Goal: Check status: Check status

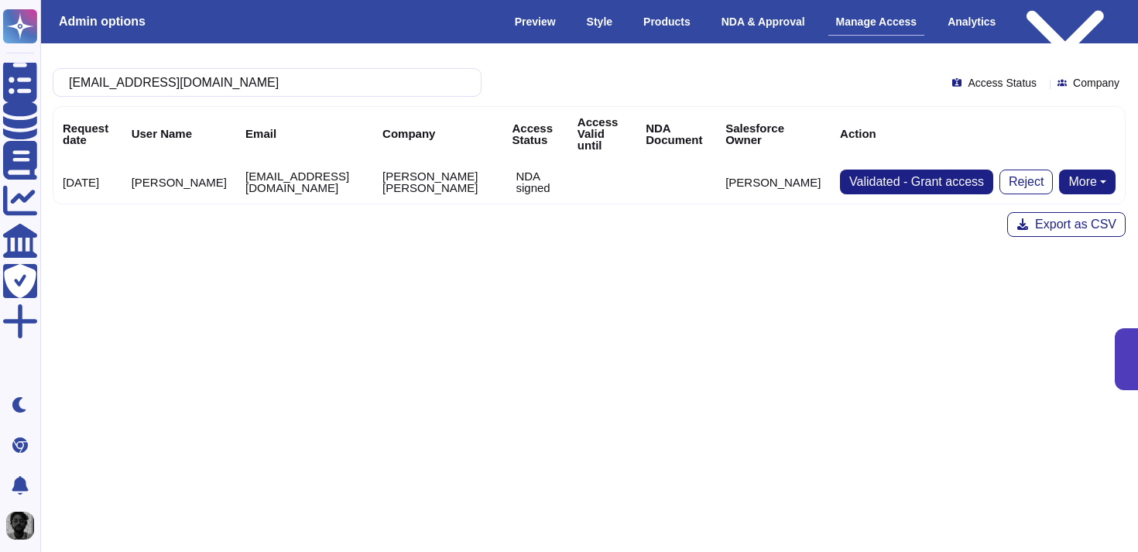
type input "[EMAIL_ADDRESS][DOMAIN_NAME]"
click at [558, 187] on p "NDA signed" at bounding box center [537, 181] width 43 height 23
click at [342, 207] on div "[EMAIL_ADDRESS][DOMAIN_NAME] Access Status Company Request date User Name Email…" at bounding box center [589, 153] width 1098 height 194
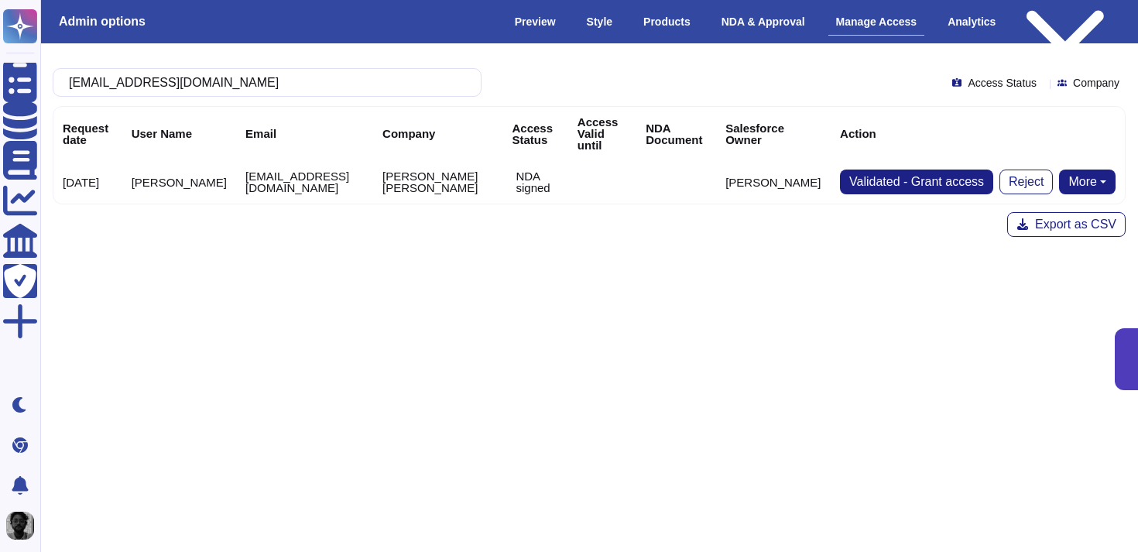
click at [236, 180] on td "[EMAIL_ADDRESS][DOMAIN_NAME]" at bounding box center [304, 181] width 137 height 43
click at [557, 185] on p "NDA signed" at bounding box center [537, 181] width 43 height 23
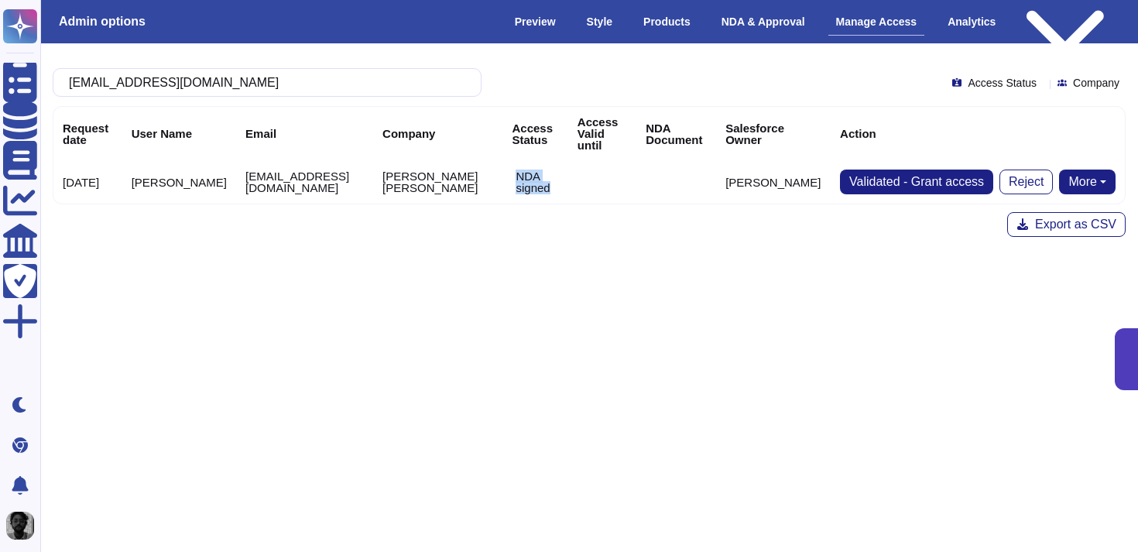
click at [557, 185] on p "NDA signed" at bounding box center [537, 181] width 43 height 23
click at [270, 188] on td "[EMAIL_ADDRESS][DOMAIN_NAME]" at bounding box center [304, 181] width 137 height 43
click at [363, 253] on div "[EMAIL_ADDRESS][DOMAIN_NAME] Access Status Company Request date User Name Email…" at bounding box center [589, 152] width 1123 height 218
